Goal: Complete application form: Complete application form

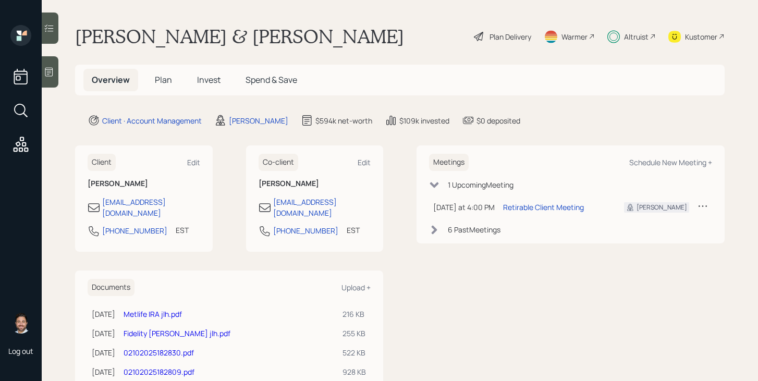
click at [160, 83] on span "Plan" at bounding box center [163, 79] width 17 height 11
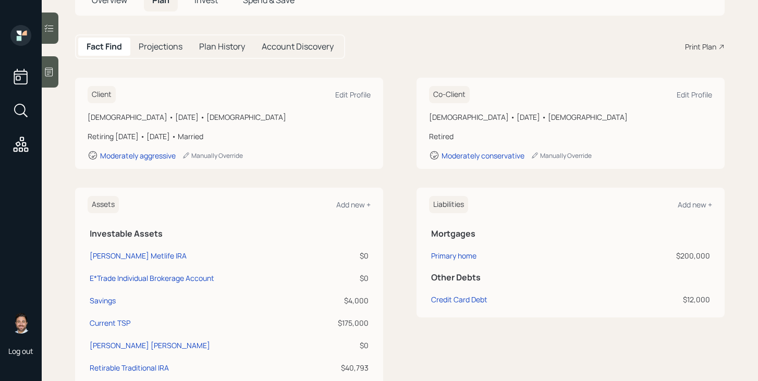
scroll to position [88, 0]
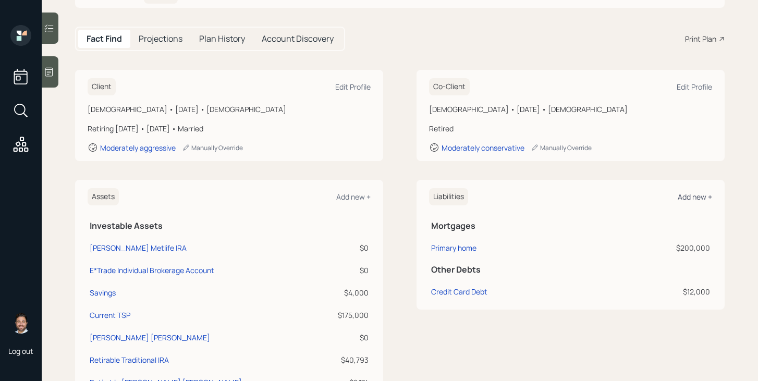
click at [688, 198] on div "Add new +" at bounding box center [695, 197] width 34 height 10
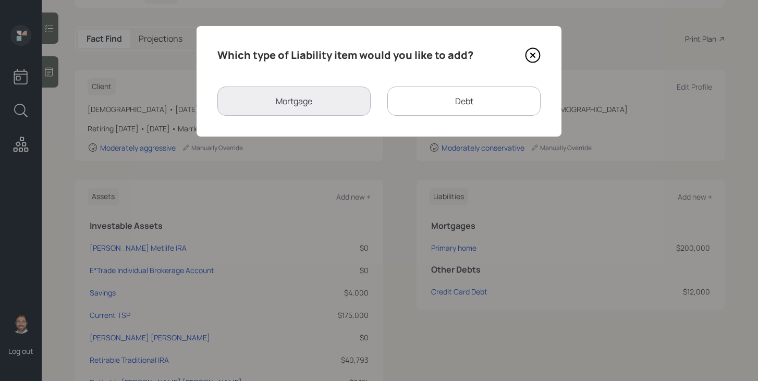
click at [487, 91] on div "Debt" at bounding box center [463, 101] width 153 height 29
select select "credit_card"
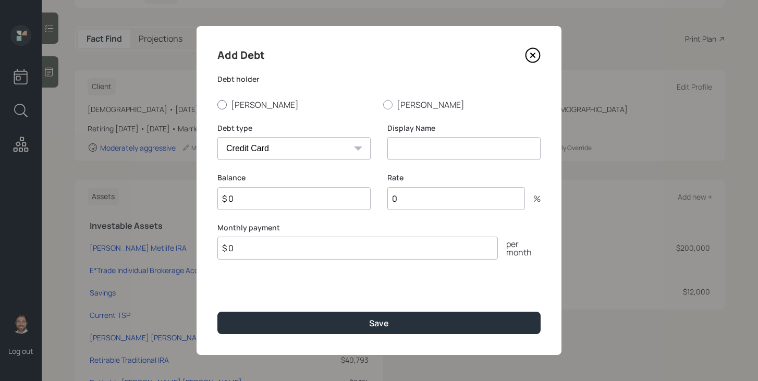
click at [226, 108] on label "[PERSON_NAME]" at bounding box center [295, 104] width 157 height 11
click at [217, 105] on input "[PERSON_NAME]" at bounding box center [217, 104] width 1 height 1
radio input "true"
click at [249, 145] on select "Car Credit Card Medical Student Other" at bounding box center [293, 148] width 153 height 23
select select "car"
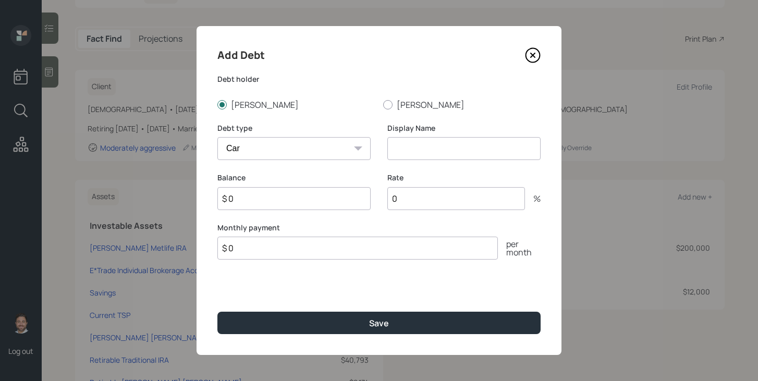
click at [217, 137] on select "Car Credit Card Medical Student Other" at bounding box center [293, 148] width 153 height 23
click at [419, 146] on input at bounding box center [463, 148] width 153 height 23
type input "Sienna"
click at [330, 249] on input "$ 0" at bounding box center [357, 248] width 281 height 23
type input "$ 945"
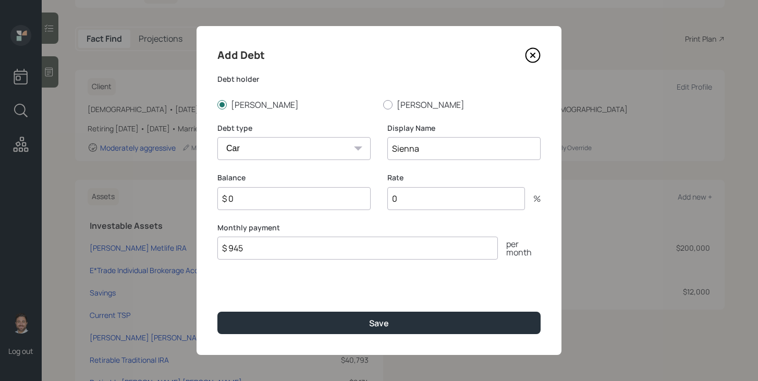
click at [292, 200] on input "$ 0" at bounding box center [293, 198] width 153 height 23
type input "$ 50,500"
click at [413, 194] on input "0" at bounding box center [456, 198] width 138 height 23
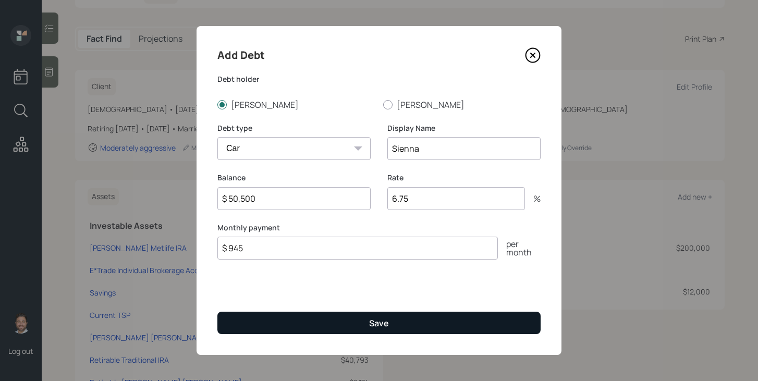
type input "6.75"
click at [389, 320] on button "Save" at bounding box center [378, 323] width 323 height 22
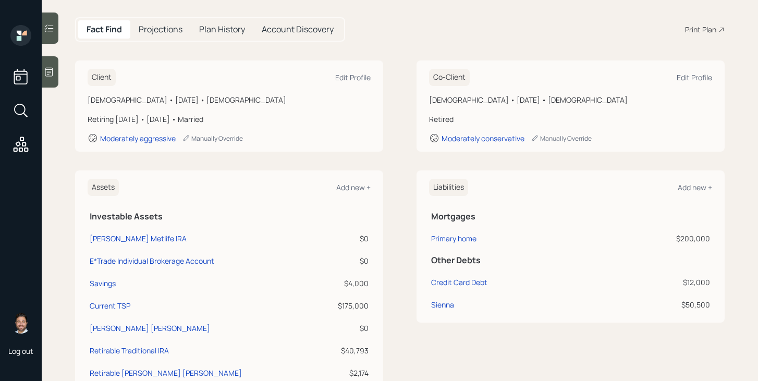
scroll to position [104, 0]
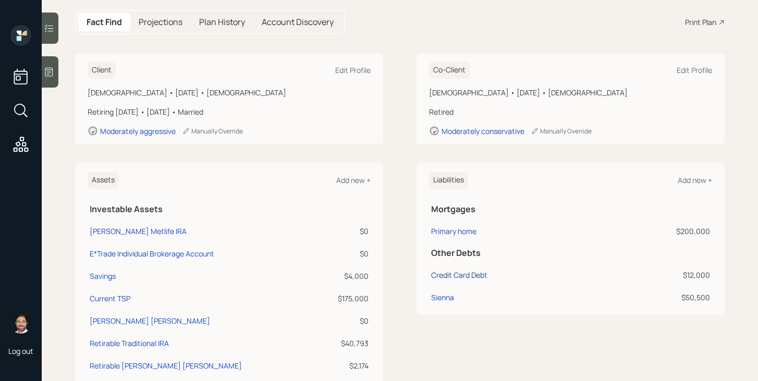
click at [458, 275] on div "Credit Card Debt" at bounding box center [459, 275] width 56 height 11
select select "credit_card"
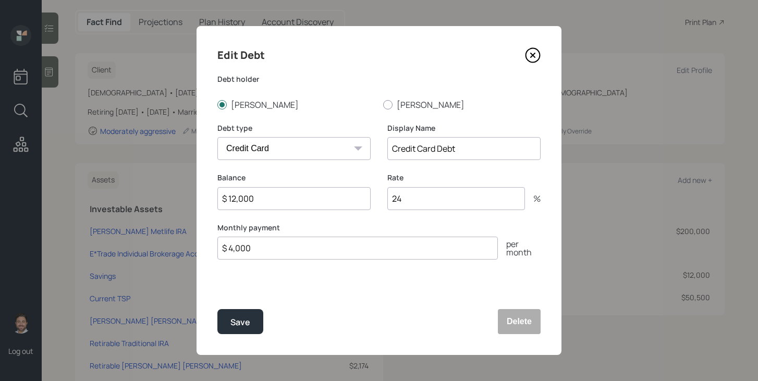
click at [306, 196] on input "$ 12,000" at bounding box center [293, 198] width 153 height 23
type input "$ 11,000"
click at [235, 318] on div "Save" at bounding box center [240, 322] width 20 height 14
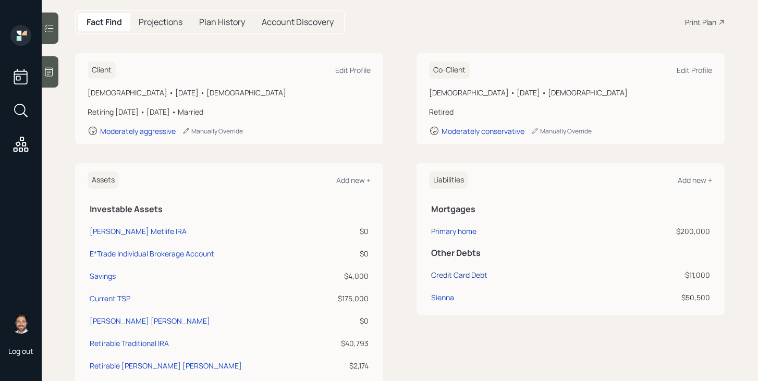
click at [456, 277] on div "Credit Card Debt" at bounding box center [459, 275] width 56 height 11
select select "credit_card"
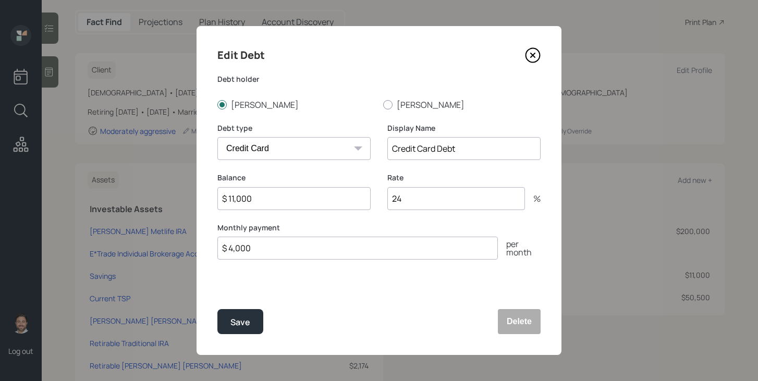
click at [420, 153] on input "Credit Card Debt" at bounding box center [463, 148] width 153 height 23
type input "AMEX"
click at [254, 325] on button "Save" at bounding box center [240, 321] width 46 height 25
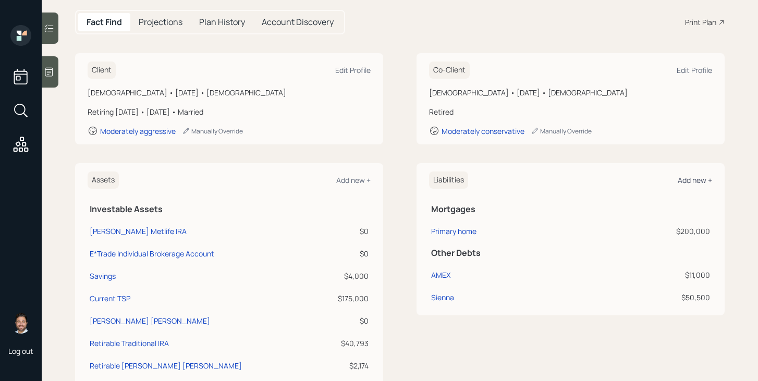
click at [690, 177] on div "Add new +" at bounding box center [695, 180] width 34 height 10
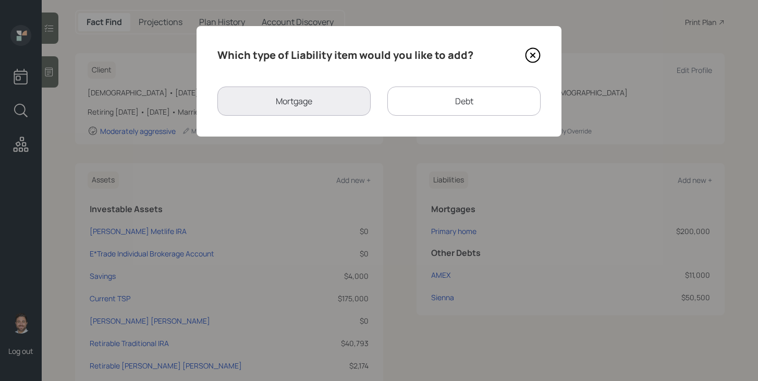
click at [518, 111] on div "Debt" at bounding box center [463, 101] width 153 height 29
select select "credit_card"
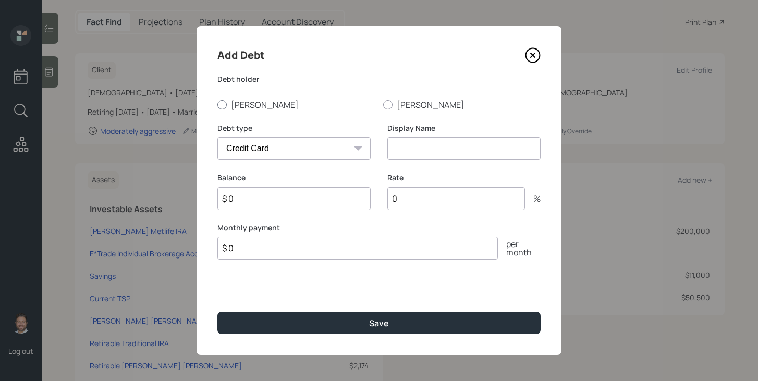
click at [228, 104] on label "[PERSON_NAME]" at bounding box center [295, 104] width 157 height 11
click at [217, 104] on input "[PERSON_NAME]" at bounding box center [217, 104] width 1 height 1
radio input "true"
click at [249, 141] on select "Car Credit Card Medical Student Other" at bounding box center [293, 148] width 153 height 23
click at [217, 137] on select "Car Credit Card Medical Student Other" at bounding box center [293, 148] width 153 height 23
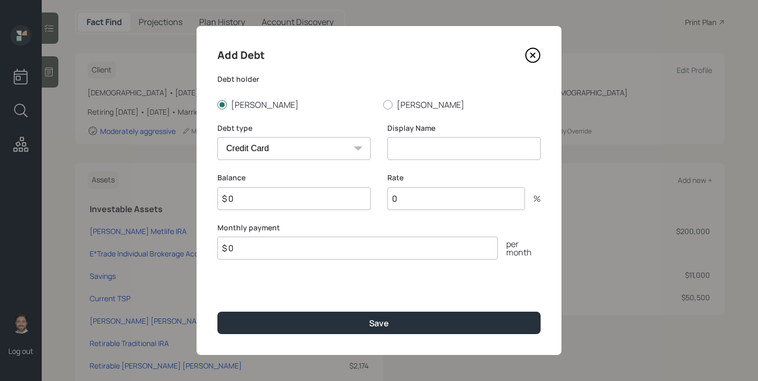
click at [406, 147] on input at bounding box center [463, 148] width 153 height 23
type input "Mastercard"
click at [307, 206] on input "$ 0" at bounding box center [293, 198] width 153 height 23
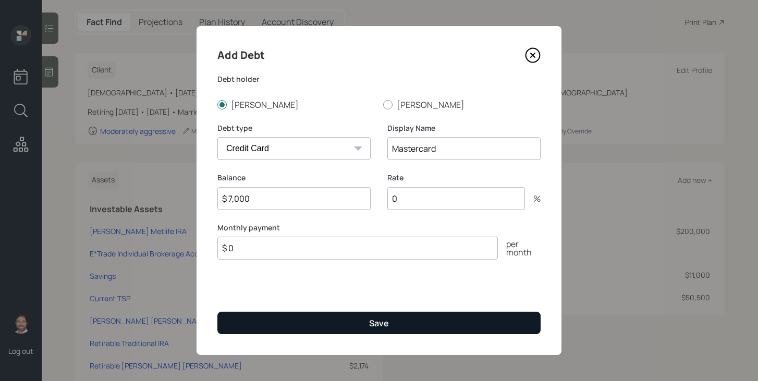
type input "$ 7,000"
click at [323, 315] on button "Save" at bounding box center [378, 323] width 323 height 22
